Goal: Information Seeking & Learning: Learn about a topic

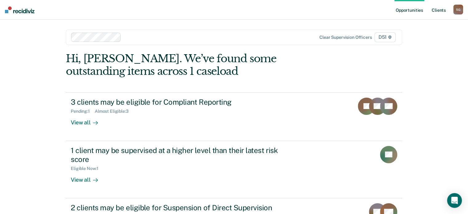
click at [437, 5] on link "Client s" at bounding box center [438, 10] width 17 height 20
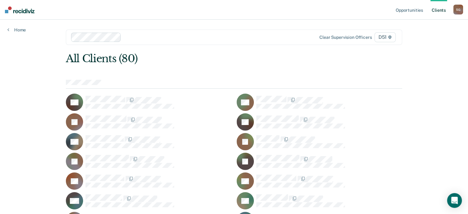
click at [296, 56] on div "All Clients (80)" at bounding box center [200, 58] width 269 height 13
click at [207, 33] on div at bounding box center [185, 37] width 228 height 9
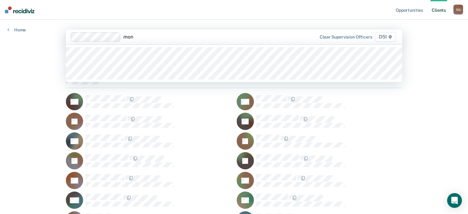
type input "moni"
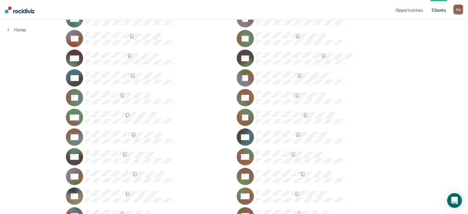
scroll to position [87, 0]
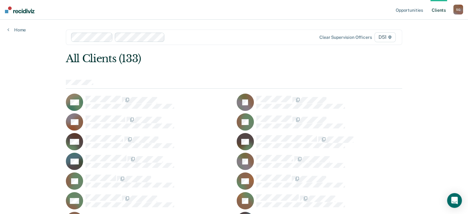
click at [379, 94] on div "JB" at bounding box center [320, 102] width 166 height 17
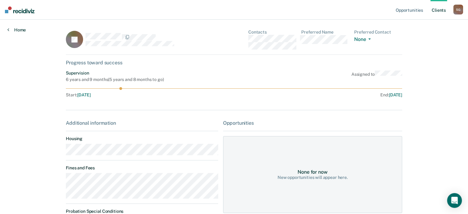
click at [22, 28] on link "Home" at bounding box center [16, 30] width 18 height 6
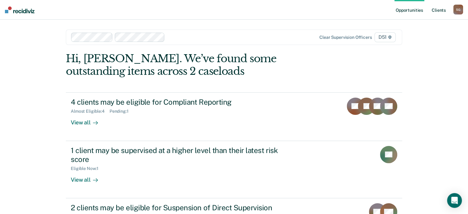
click at [435, 11] on link "Client s" at bounding box center [438, 10] width 17 height 20
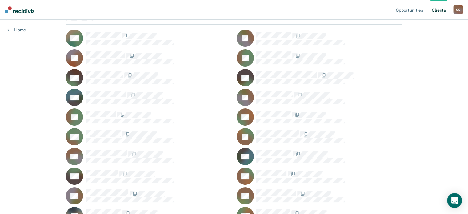
scroll to position [68, 0]
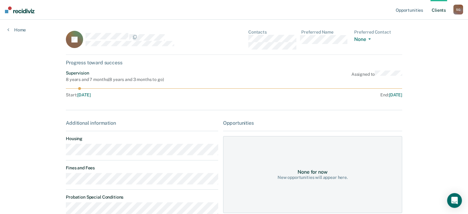
click at [60, 180] on main "JC Contacts Preferred Name Preferred Contact None Call Text Email None Progress…" at bounding box center [233, 163] width 351 height 287
click at [443, 7] on link "Client s" at bounding box center [438, 10] width 17 height 20
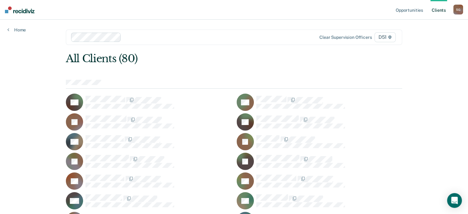
scroll to position [326, 0]
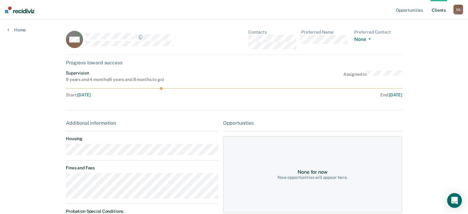
click at [55, 183] on div "Opportunities Client s [PERSON_NAME] S G Profile How it works Log Out Home MM C…" at bounding box center [234, 173] width 468 height 346
click at [62, 182] on main "MM Contacts Preferred Name Preferred Contact None Call Text Email None Progress…" at bounding box center [233, 175] width 351 height 311
click at [436, 12] on link "Client s" at bounding box center [438, 10] width 17 height 20
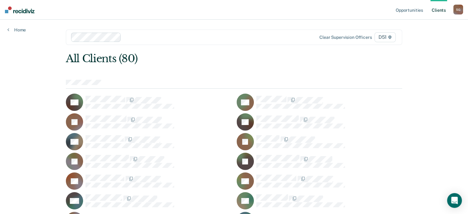
scroll to position [169, 0]
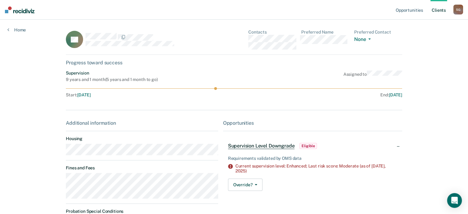
click at [59, 181] on main "DF Contacts Preferred Name Preferred Contact None Call Text Email None Progress…" at bounding box center [233, 173] width 351 height 307
click at [433, 13] on link "Client s" at bounding box center [438, 10] width 17 height 20
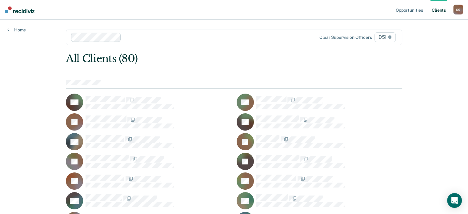
scroll to position [267, 0]
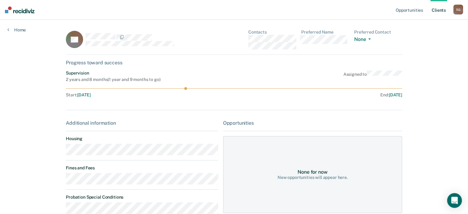
click at [47, 179] on div "Opportunities Client s [PERSON_NAME] S G Profile How it works Log Out Home DL C…" at bounding box center [234, 163] width 468 height 327
click at [439, 13] on link "Client s" at bounding box center [438, 10] width 17 height 20
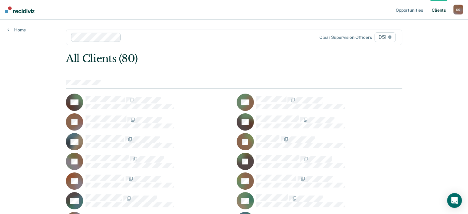
scroll to position [287, 0]
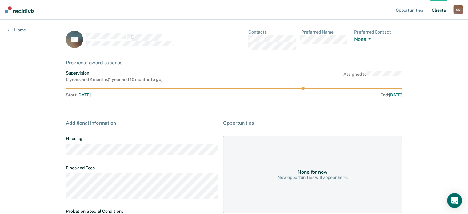
click at [58, 181] on main "JM Contacts Preferred Name Preferred Contact None Call Text Email None Progress…" at bounding box center [233, 149] width 351 height 259
click at [433, 7] on link "Client s" at bounding box center [438, 10] width 17 height 20
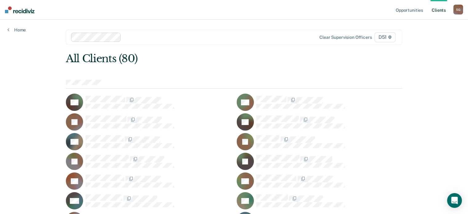
scroll to position [425, 0]
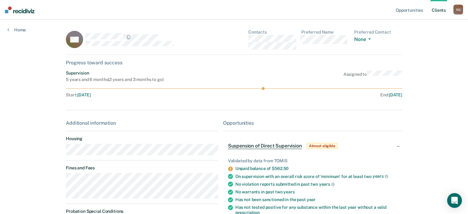
click at [64, 180] on main "GO Contacts Preferred Name Preferred Contact None Call Text Email None Progress…" at bounding box center [233, 186] width 351 height 332
click at [434, 14] on link "Client s" at bounding box center [438, 10] width 17 height 20
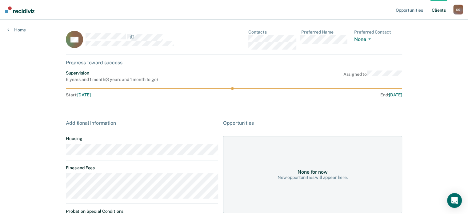
click at [110, 199] on div "Additional information Housing Fines and Fees Probation Special Conditions Paro…" at bounding box center [142, 198] width 152 height 157
click at [62, 181] on main "RC Contacts Preferred Name Preferred Contact None Call Text Email None Progress…" at bounding box center [233, 157] width 351 height 274
click at [436, 14] on link "Client s" at bounding box center [438, 10] width 17 height 20
